Goal: Register for event/course

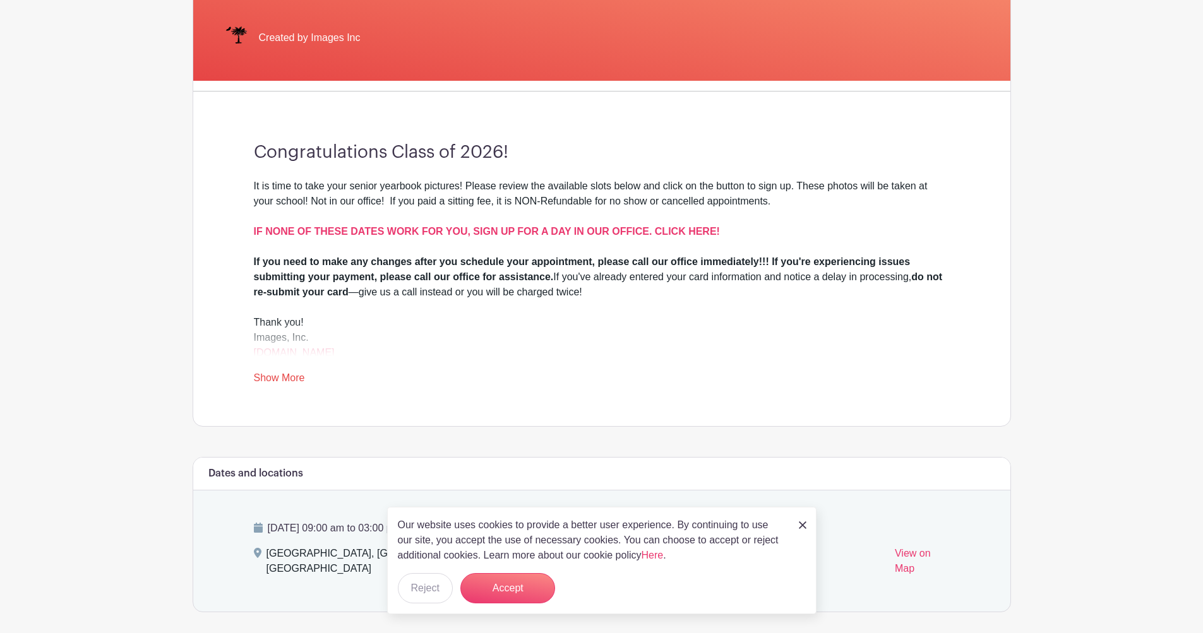
scroll to position [253, 0]
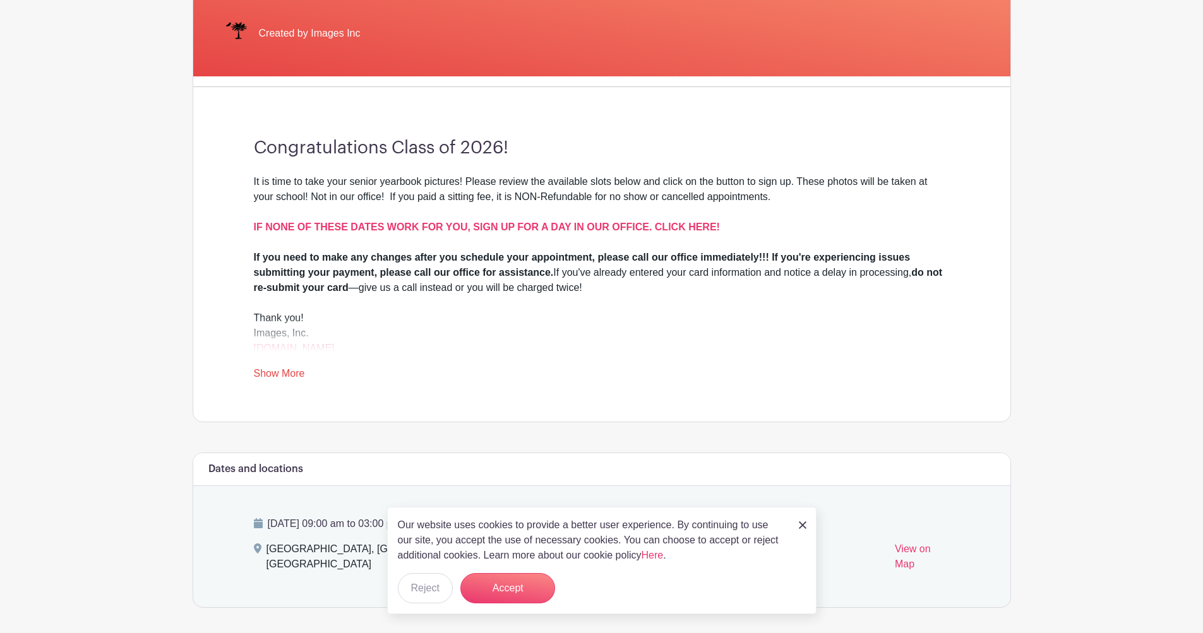
click at [283, 374] on link "Show More" at bounding box center [279, 376] width 51 height 16
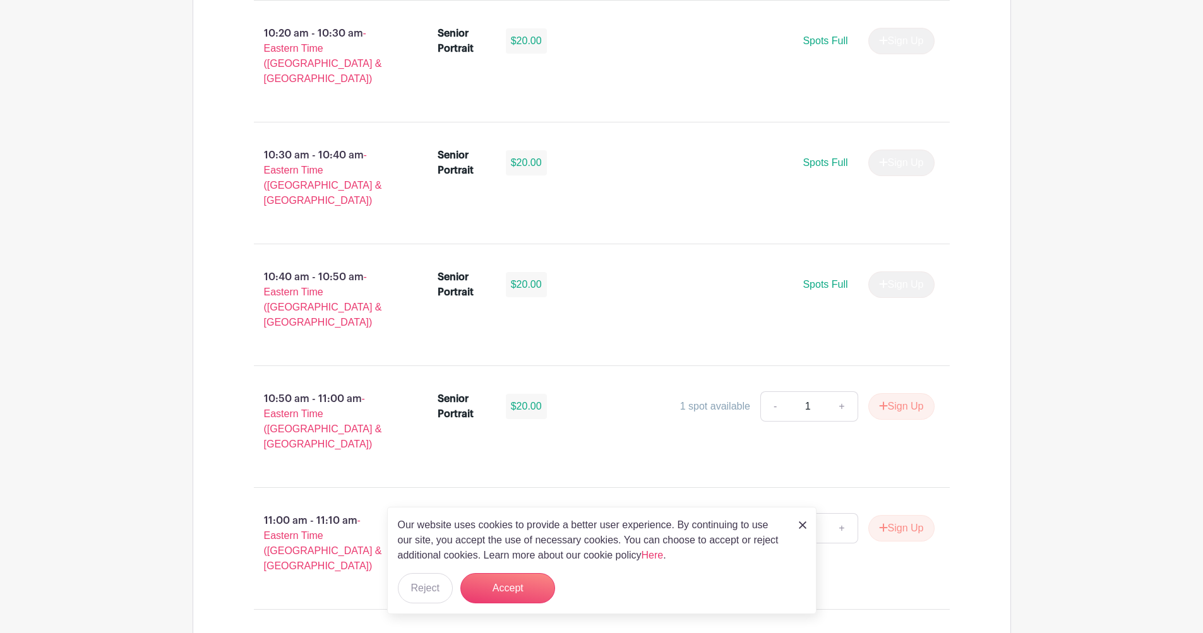
scroll to position [1909, 0]
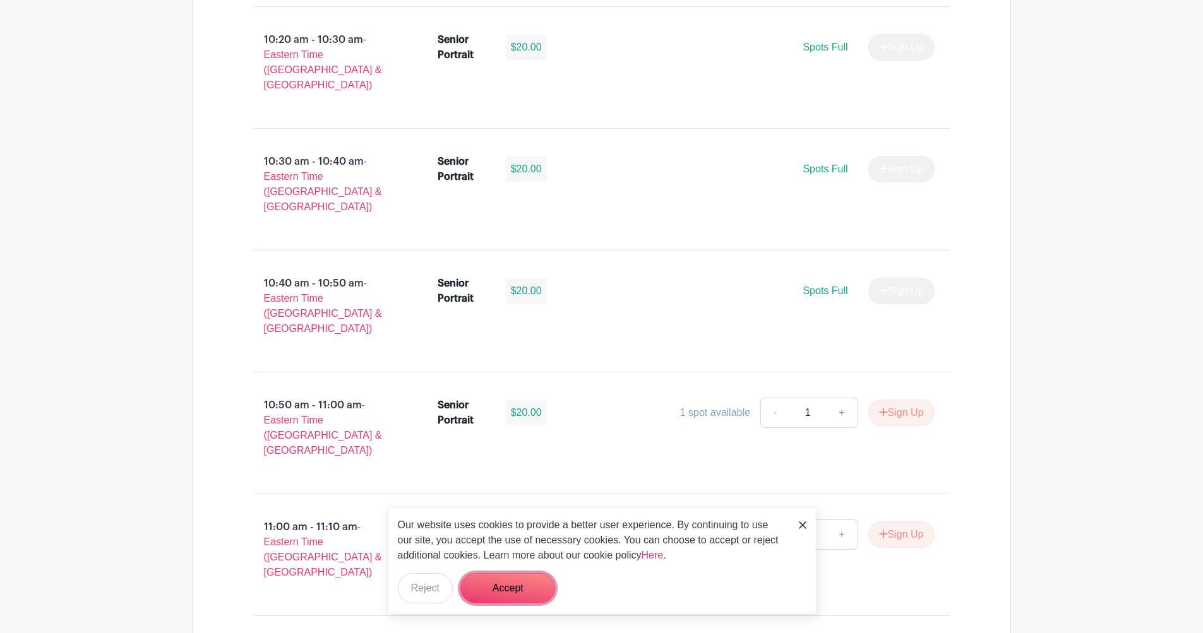
click at [504, 592] on button "Accept" at bounding box center [507, 588] width 95 height 30
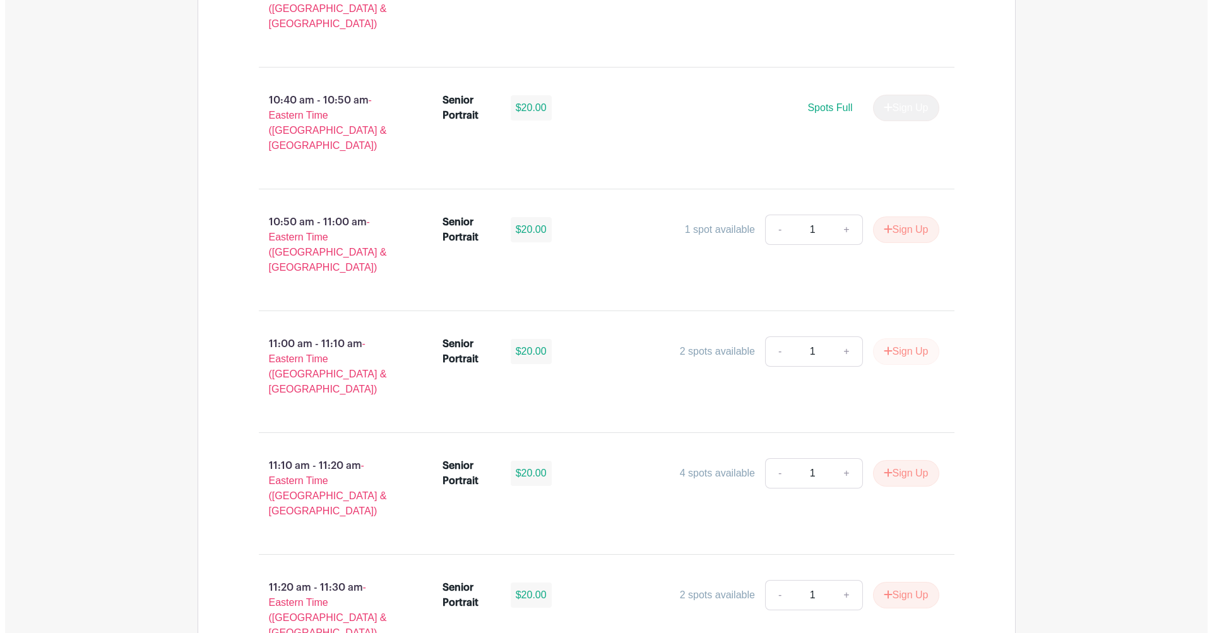
scroll to position [2099, 0]
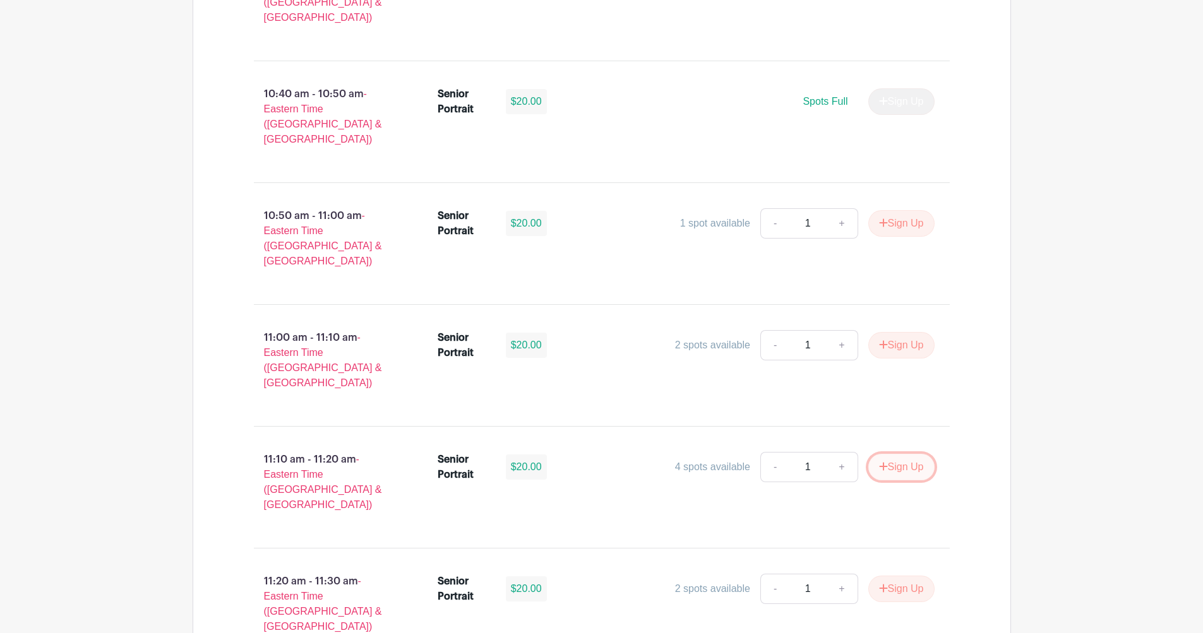
click at [909, 454] on button "Sign Up" at bounding box center [901, 467] width 66 height 27
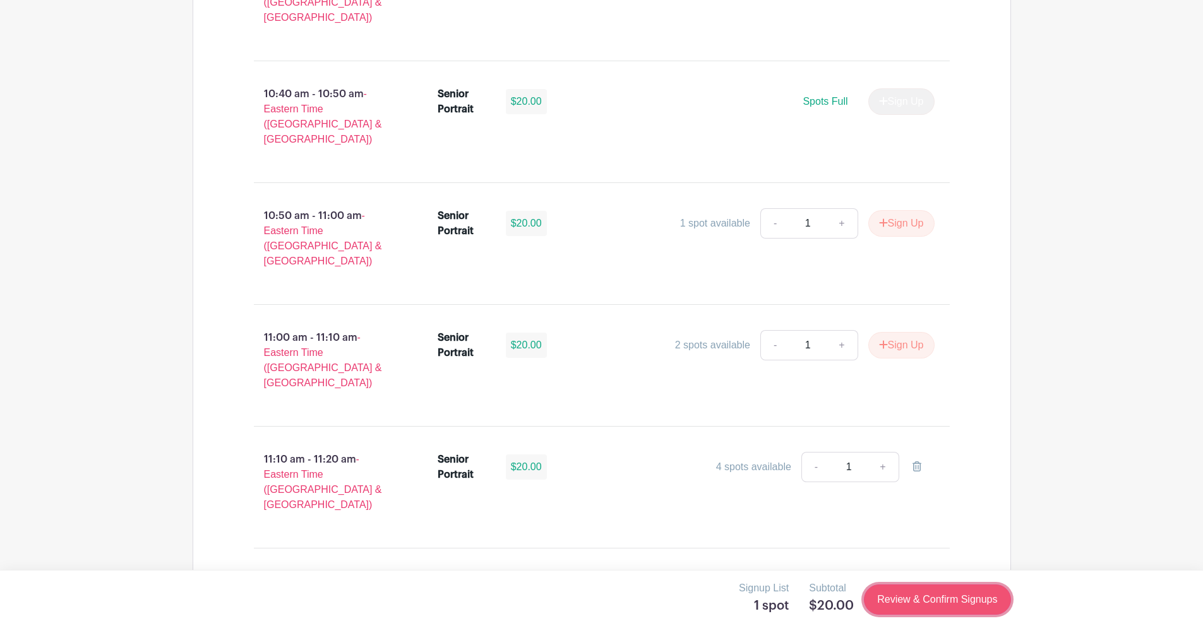
click at [890, 592] on link "Review & Confirm Signups" at bounding box center [937, 600] width 146 height 30
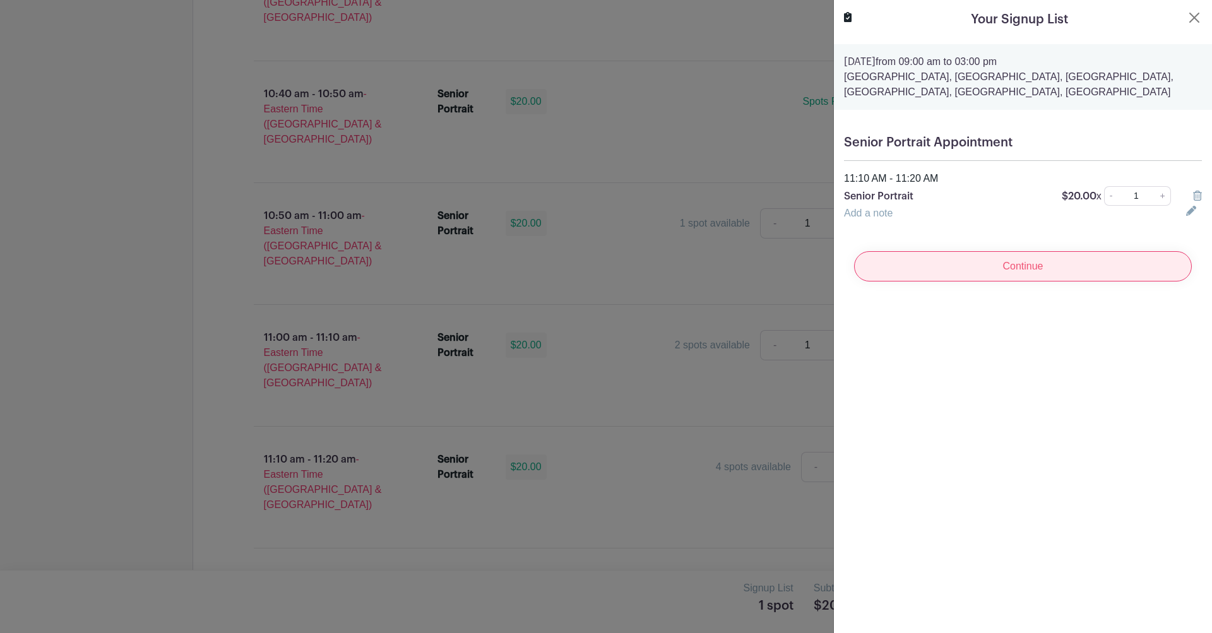
click at [926, 277] on input "Continue" at bounding box center [1023, 266] width 338 height 30
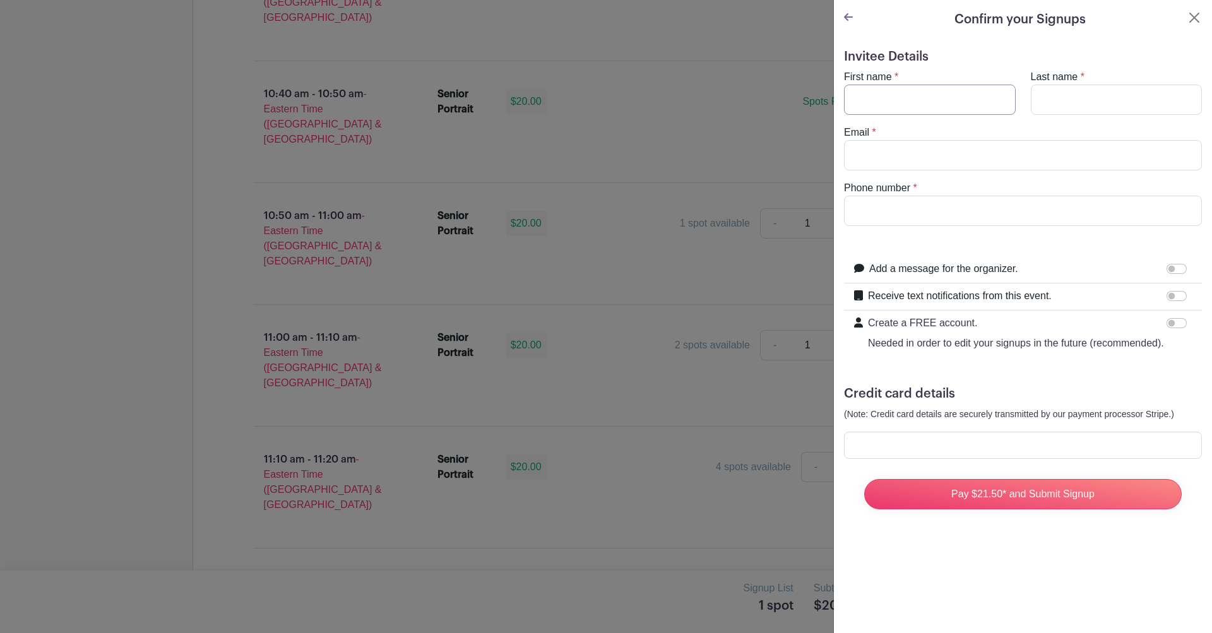
click at [869, 103] on input "First name" at bounding box center [930, 100] width 172 height 30
type input "[PERSON_NAME]"
click at [873, 156] on input "Email" at bounding box center [1023, 155] width 358 height 30
type input "[EMAIL_ADDRESS][DOMAIN_NAME]"
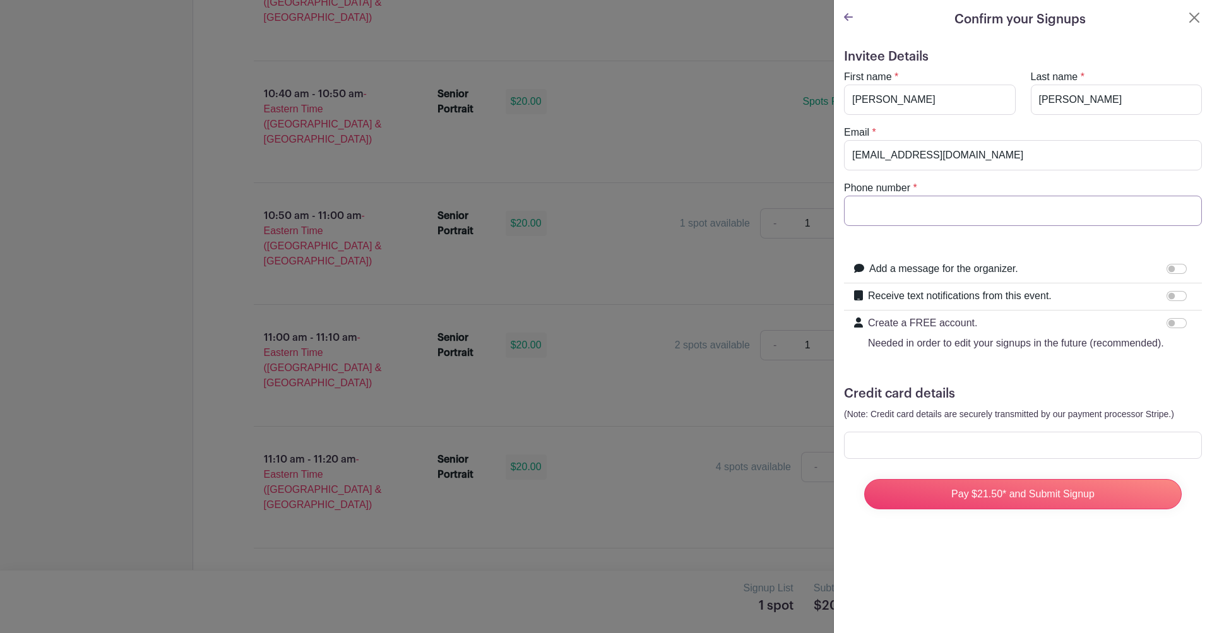
click at [905, 207] on input "Phone number" at bounding box center [1023, 211] width 358 height 30
type input "8647353316"
click at [941, 557] on div "Confirm your Signups Invitee Details First name * [PERSON_NAME] Last name * [PE…" at bounding box center [1022, 316] width 379 height 633
click at [874, 402] on h5 "Credit card details" at bounding box center [1023, 393] width 358 height 15
